Goal: Transaction & Acquisition: Download file/media

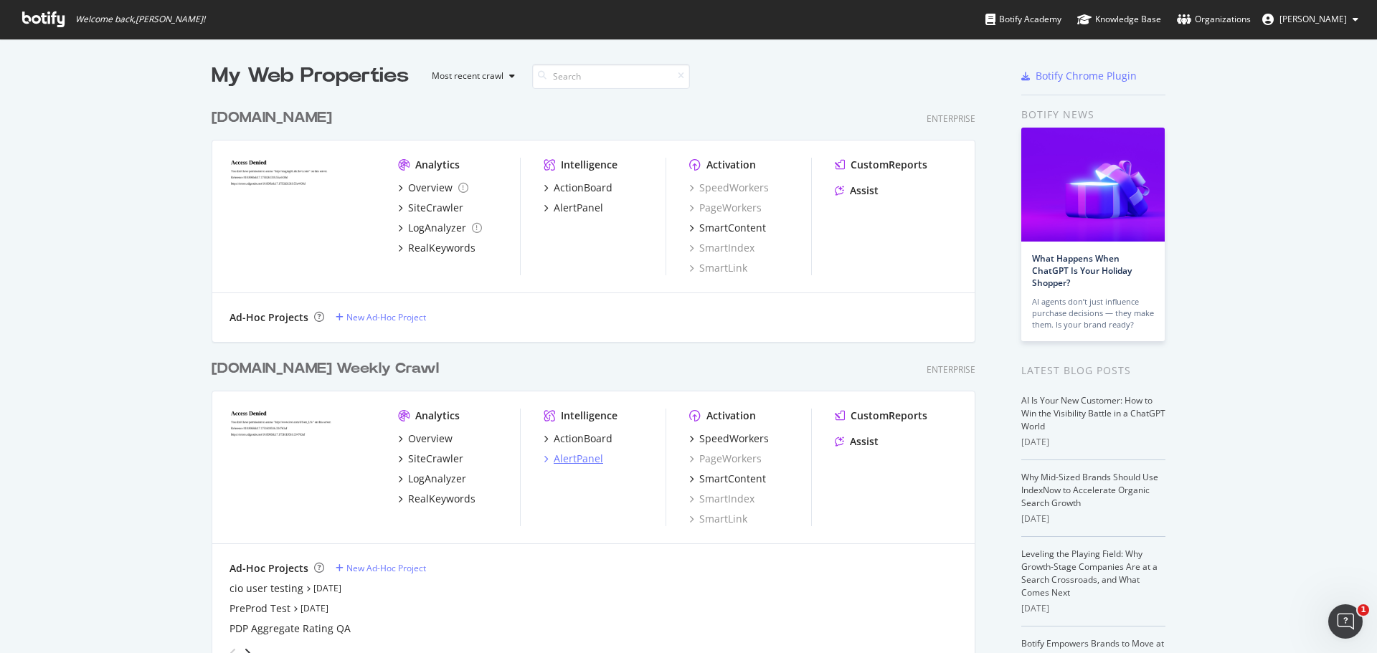
click at [555, 462] on div "AlertPanel" at bounding box center [578, 459] width 49 height 14
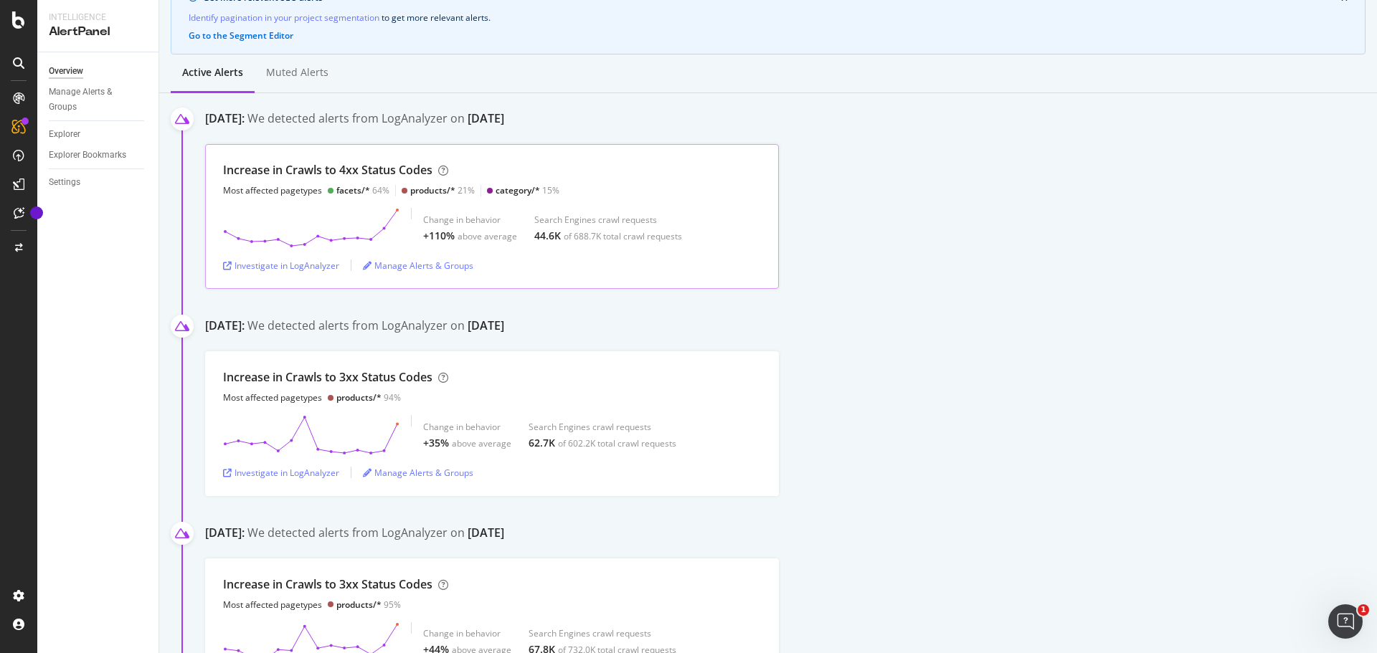
scroll to position [143, 0]
click at [305, 479] on div "Investigate in LogAnalyzer" at bounding box center [281, 469] width 116 height 22
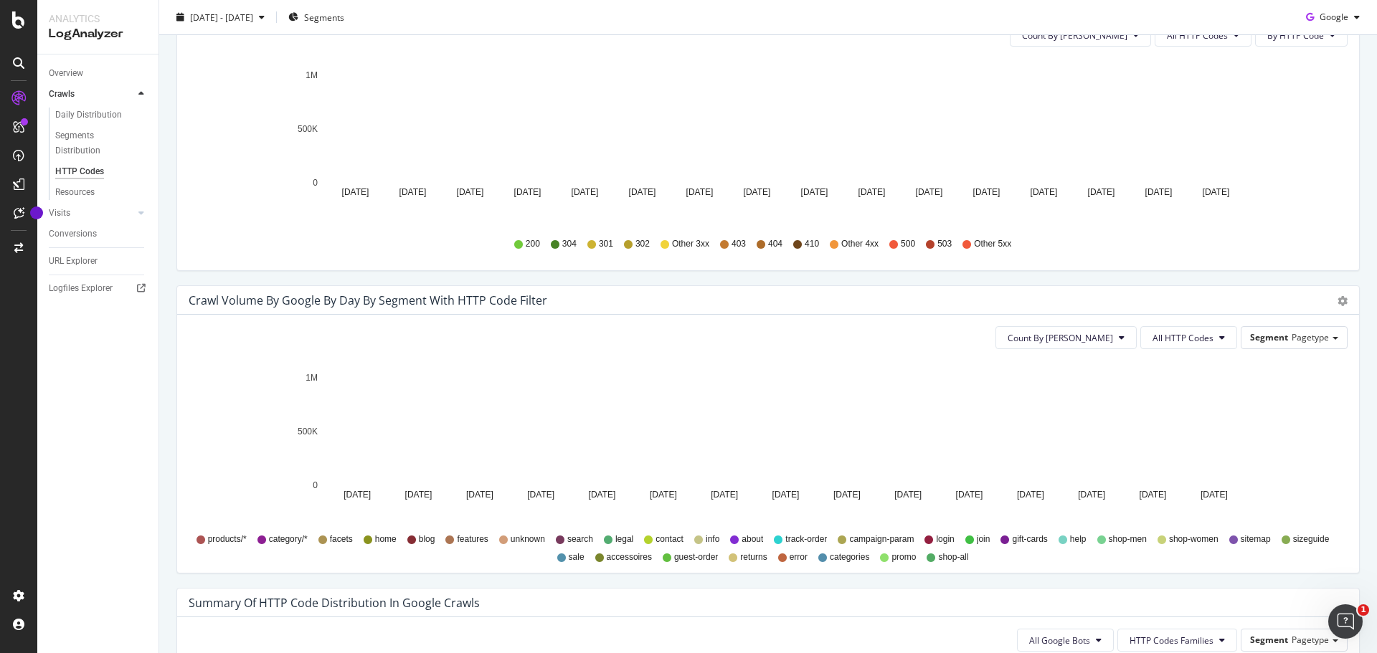
scroll to position [645, 0]
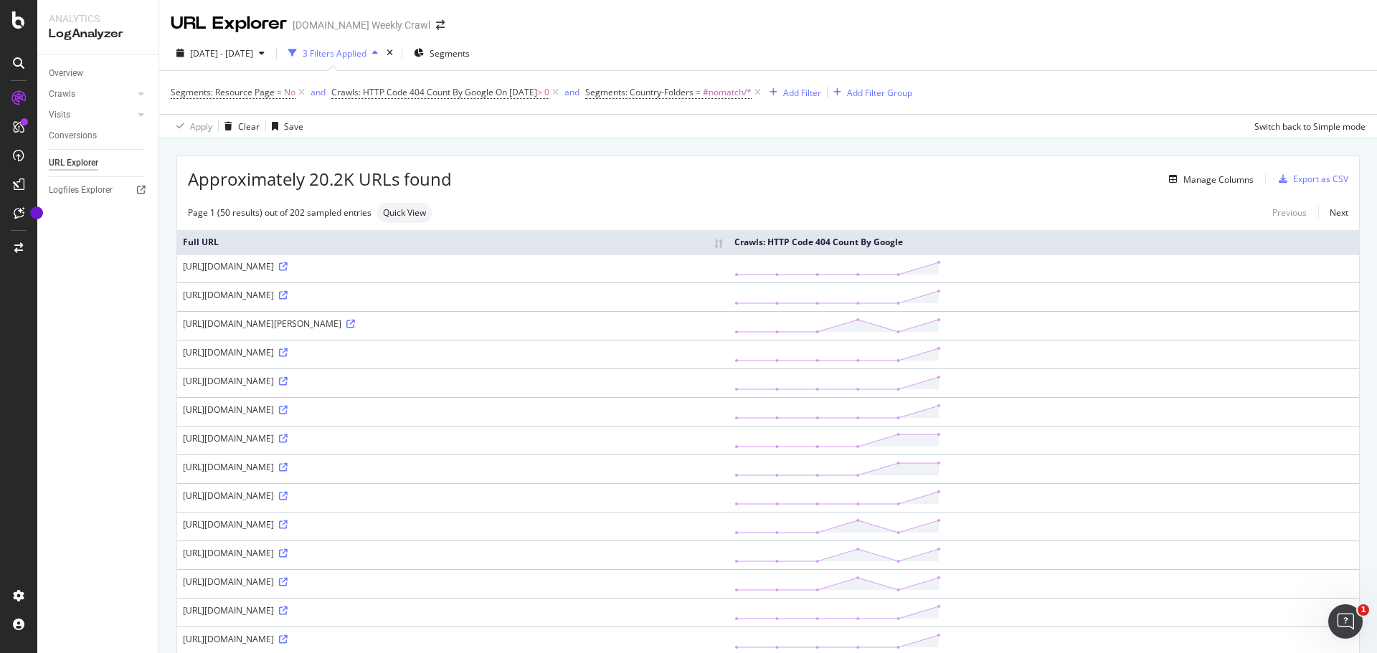
drag, startPoint x: 84, startPoint y: 354, endPoint x: 243, endPoint y: 279, distance: 176.1
click at [84, 354] on div "Overview Crawls Daily Distribution Segments Distribution HTTP Codes Resources V…" at bounding box center [97, 353] width 121 height 599
click at [1306, 183] on div "Export as CSV" at bounding box center [1320, 179] width 55 height 12
click at [1305, 179] on div "Export as CSV" at bounding box center [1320, 179] width 55 height 12
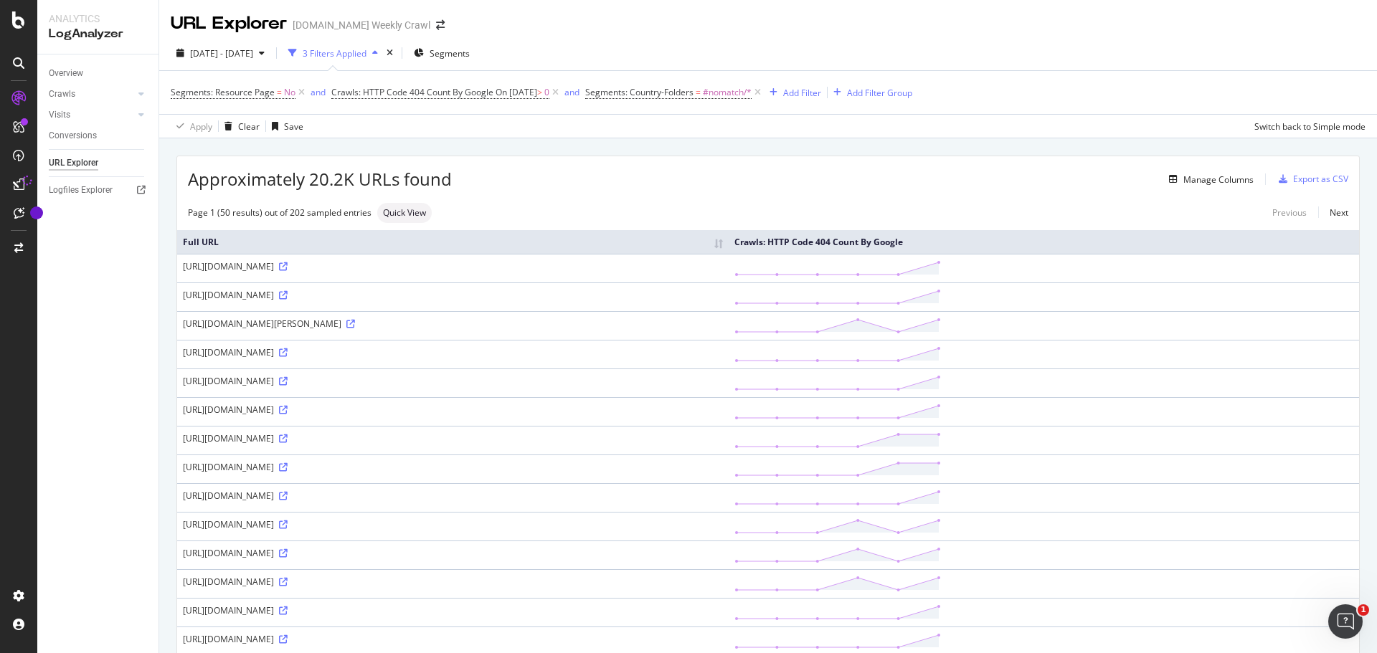
click at [1067, 133] on div "Apply Clear Save Switch back to Simple mode" at bounding box center [767, 126] width 1217 height 24
click at [1301, 179] on div "Export as CSV" at bounding box center [1320, 179] width 55 height 12
click at [1324, 179] on div "Export as CSV" at bounding box center [1320, 179] width 55 height 12
